Goal: Obtain resource: Download file/media

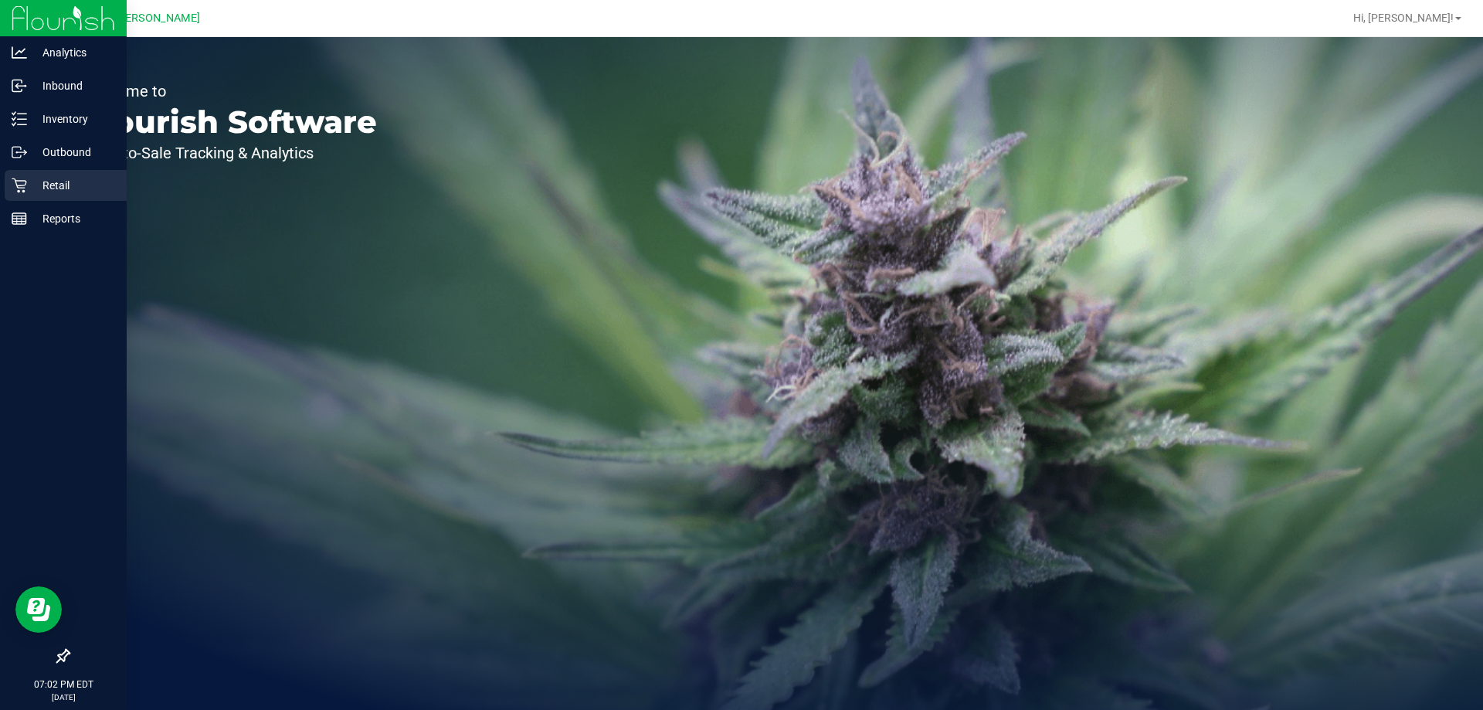
click at [8, 186] on div "Retail" at bounding box center [66, 185] width 122 height 31
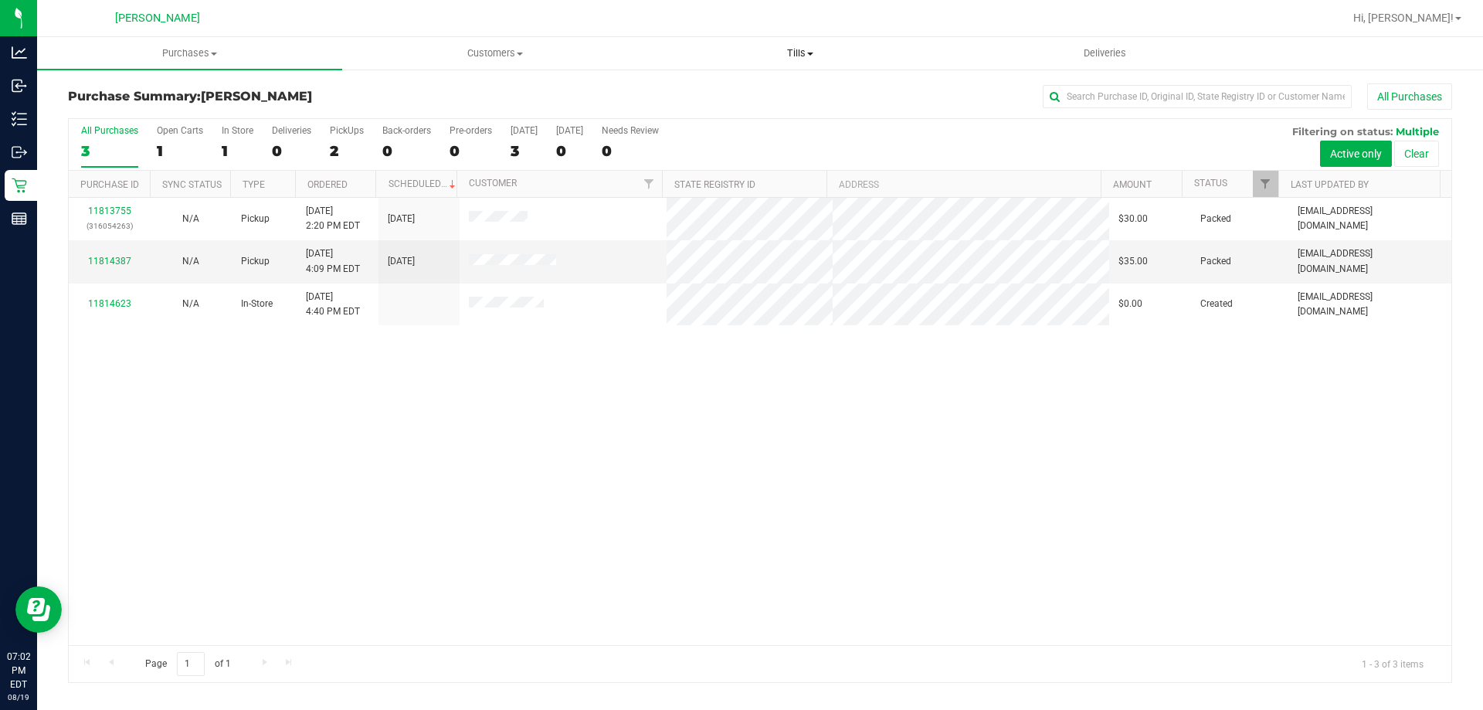
click at [790, 52] on span "Tills" at bounding box center [800, 53] width 304 height 14
click at [787, 92] on li "Manage tills" at bounding box center [799, 93] width 305 height 19
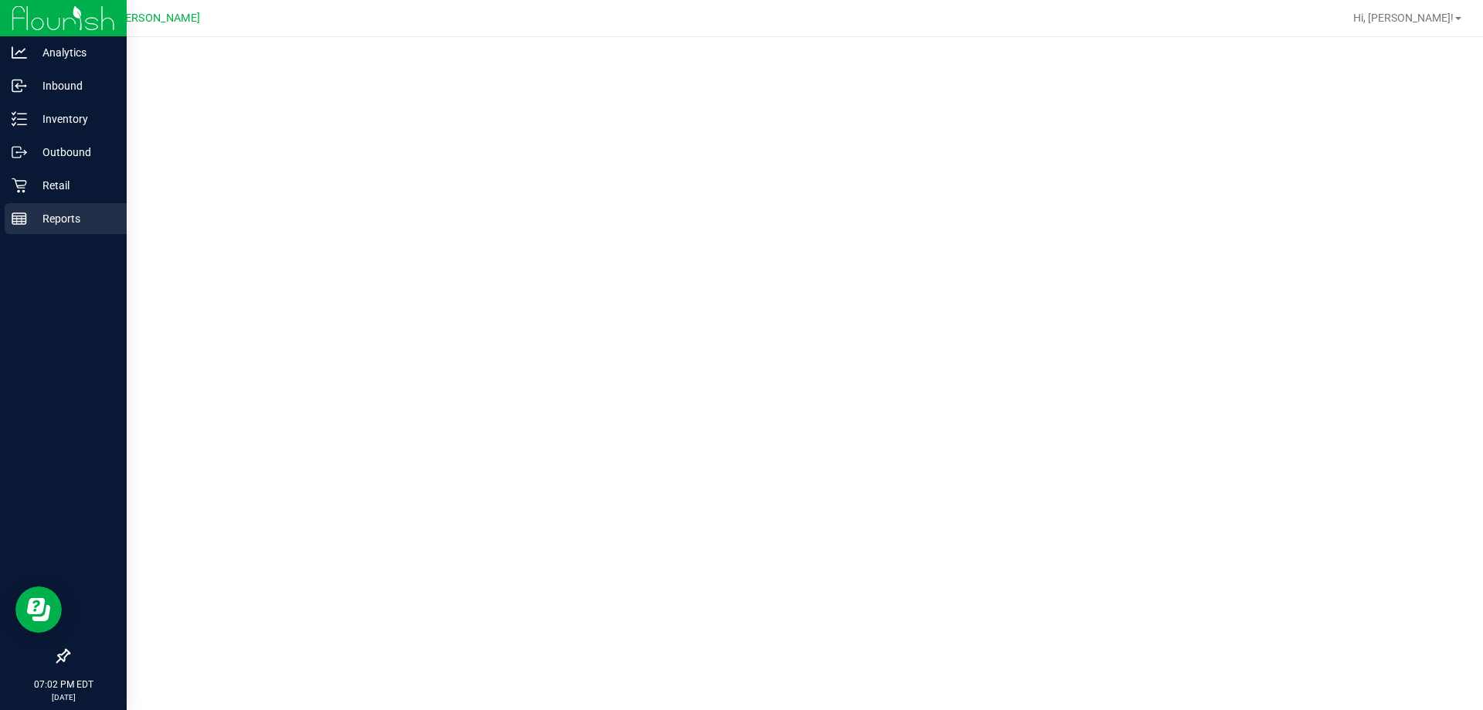
click at [76, 226] on p "Reports" at bounding box center [73, 218] width 93 height 19
click at [73, 229] on div "Reports" at bounding box center [66, 218] width 122 height 31
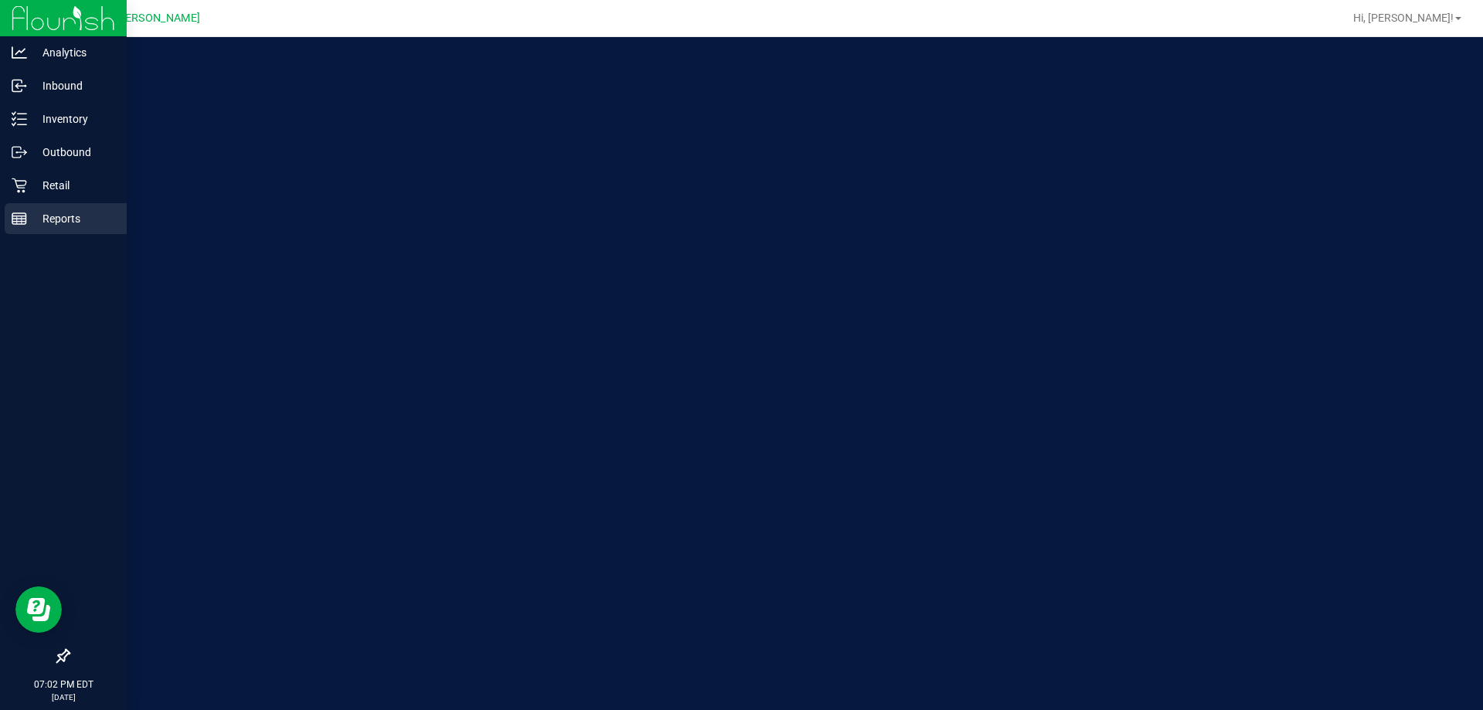
click at [43, 232] on div "Reports" at bounding box center [66, 218] width 122 height 31
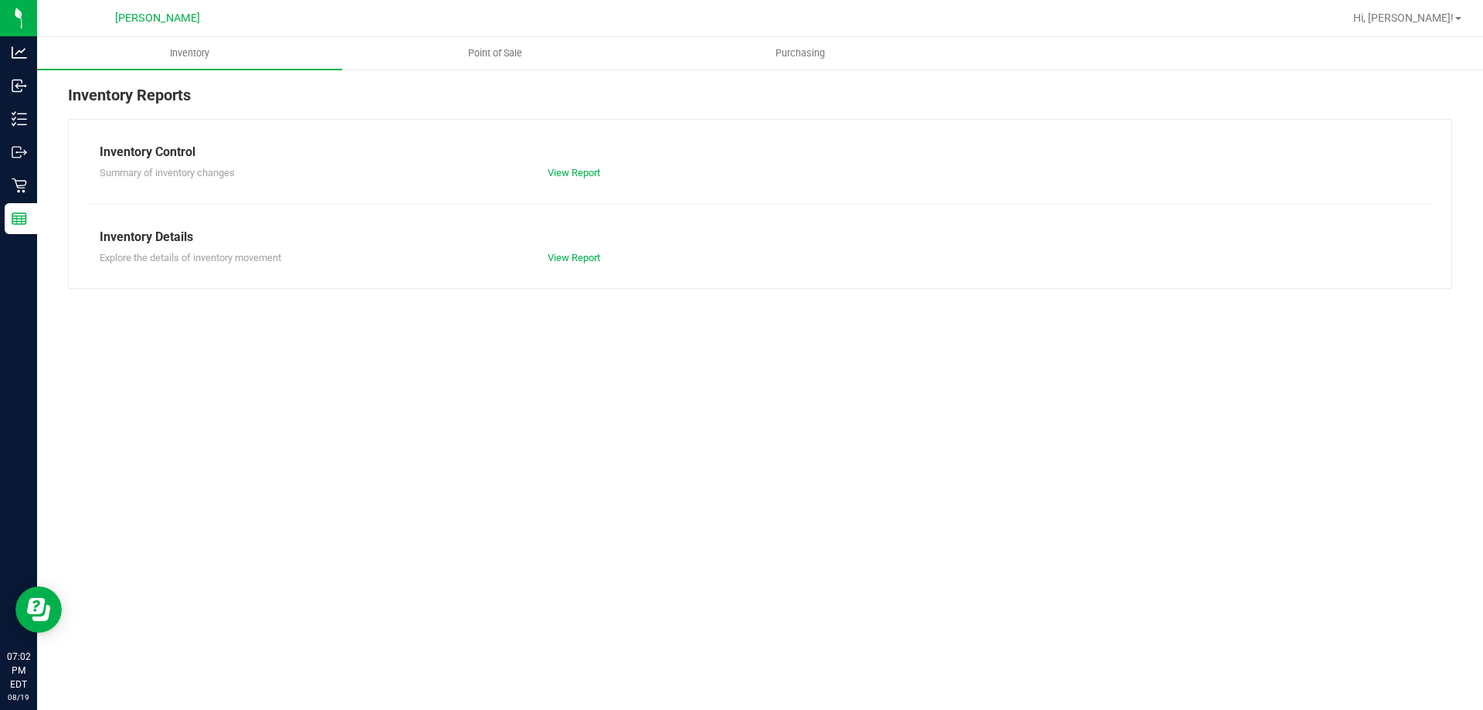
click at [531, 35] on nav "[PERSON_NAME] Hi, [PERSON_NAME]!" at bounding box center [760, 18] width 1446 height 37
click at [484, 46] on uib-tab-heading "Point of Sale" at bounding box center [495, 53] width 304 height 31
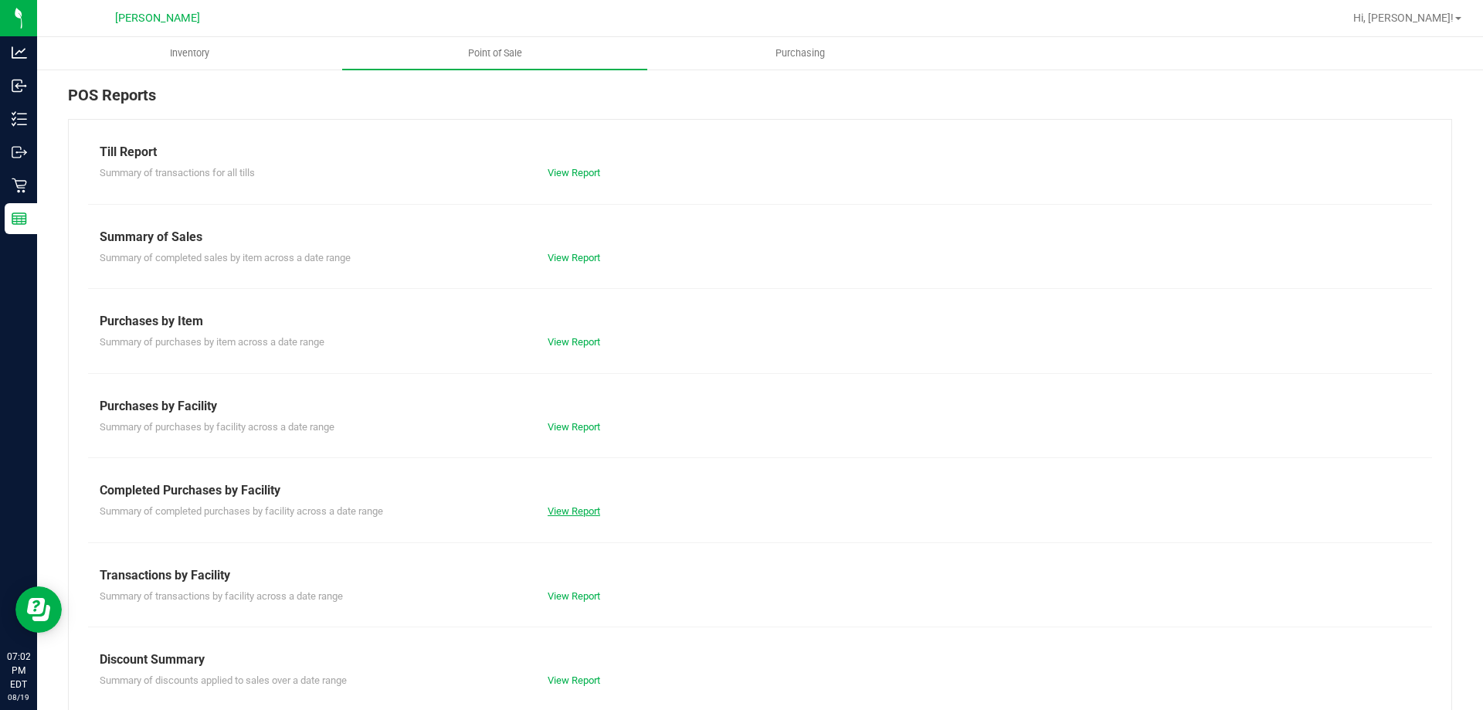
click at [589, 511] on link "View Report" at bounding box center [574, 511] width 53 height 12
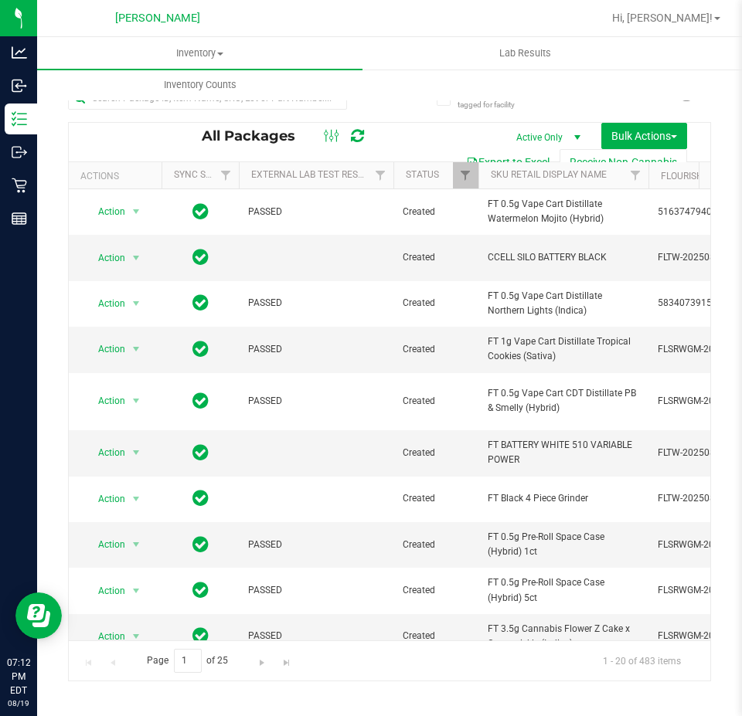
click at [519, 158] on button "Export to Excel" at bounding box center [508, 162] width 104 height 26
